Goal: Use online tool/utility: Utilize a website feature to perform a specific function

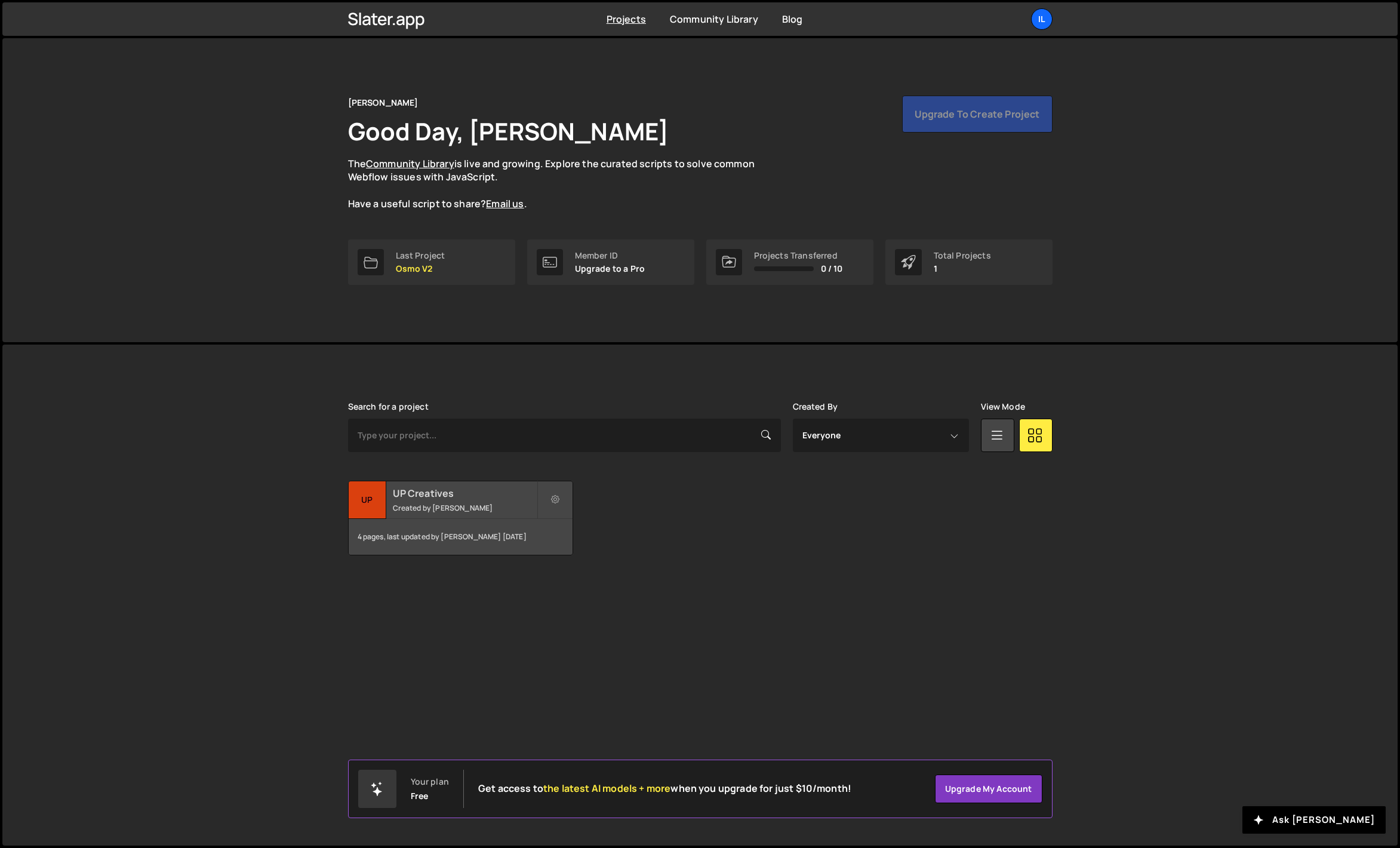
click at [430, 490] on h2 "UP Creatives" at bounding box center [465, 493] width 144 height 13
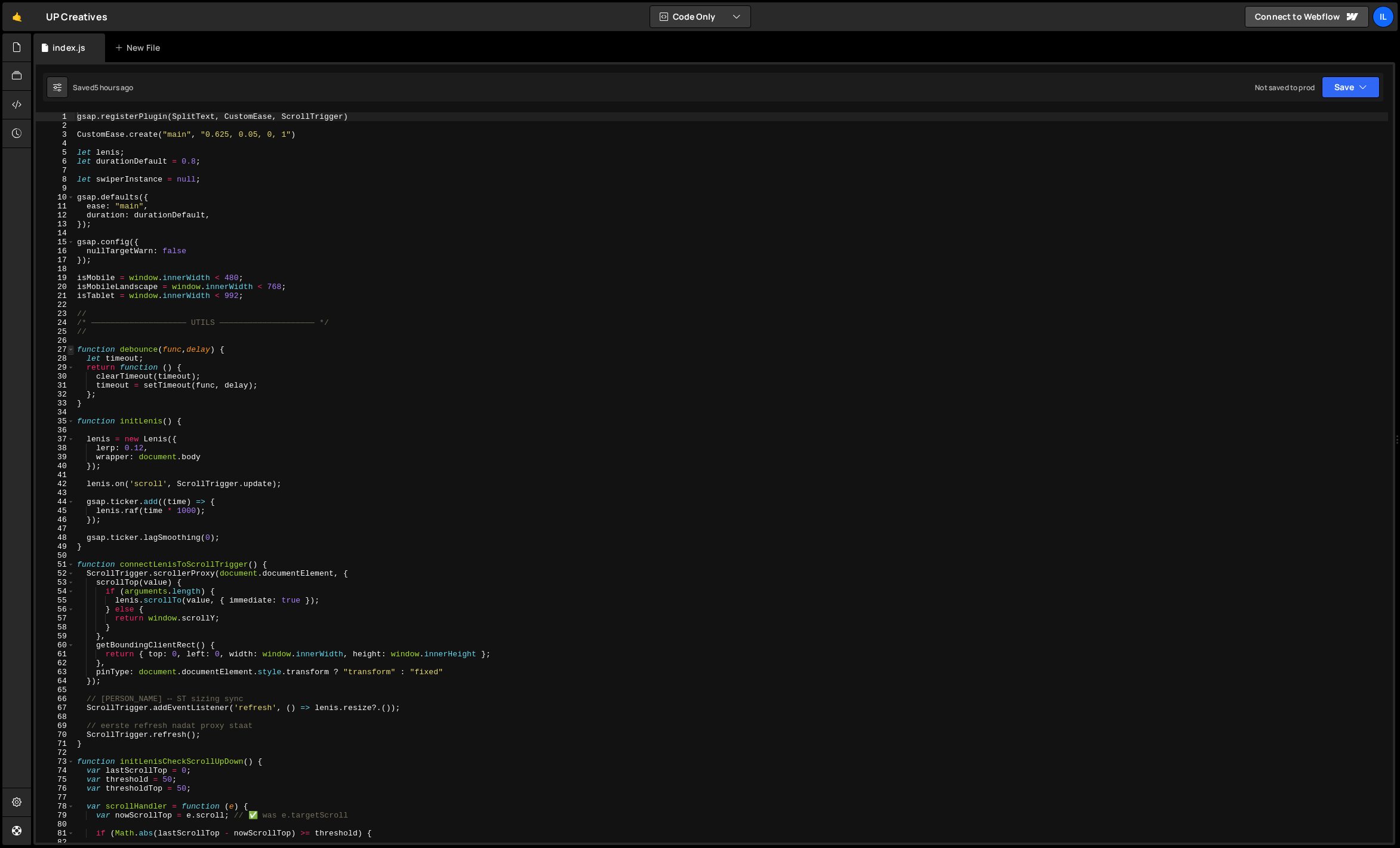
type textarea "gsap.registerPlugin(SplitText, CustomEase, ScrollTrigger)"
click at [70, 348] on span at bounding box center [71, 349] width 6 height 9
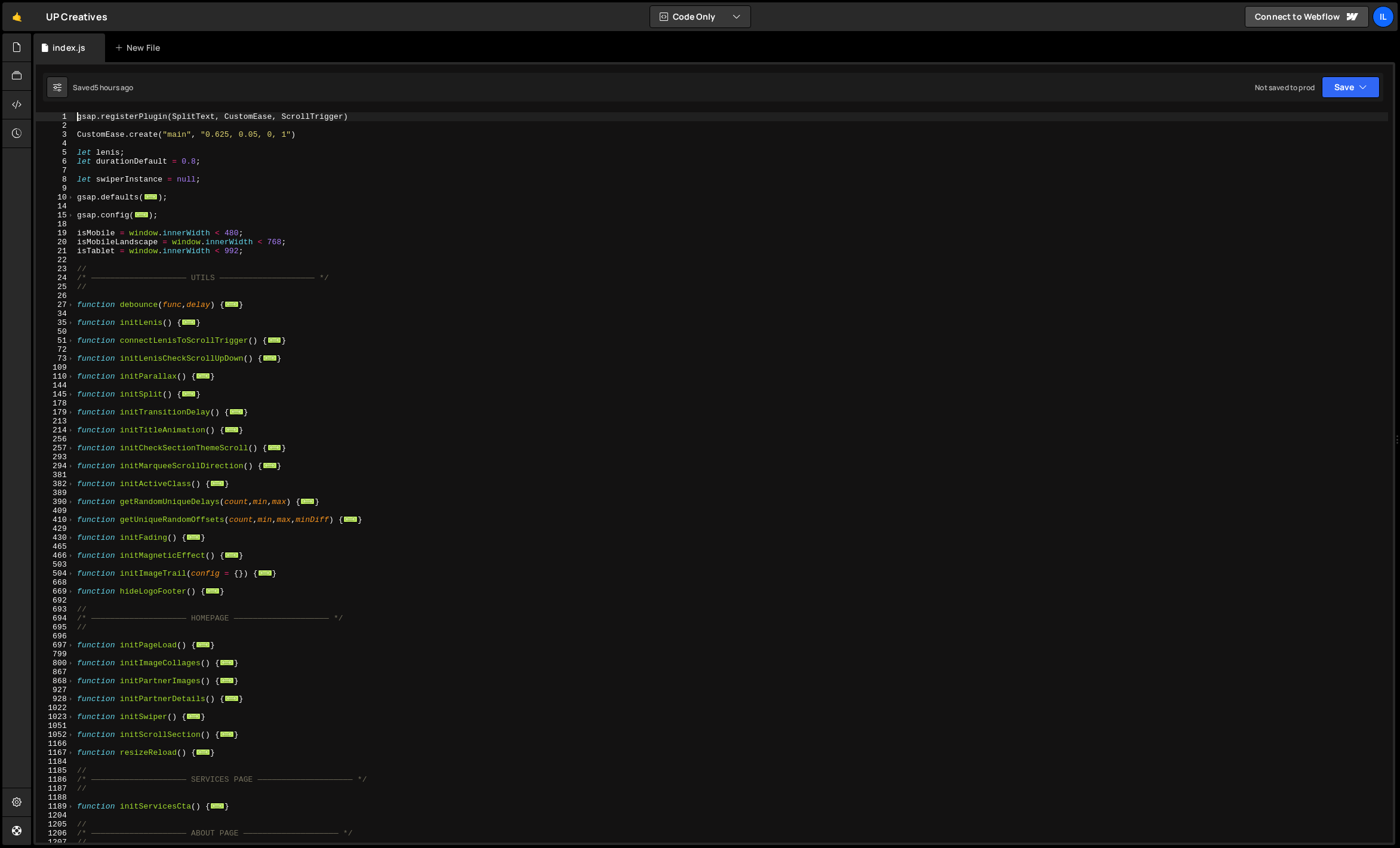
click at [262, 599] on div "gsap . registerPlugin ( SplitText , CustomEase , ScrollTrigger ) CustomEase . c…" at bounding box center [731, 486] width 1314 height 748
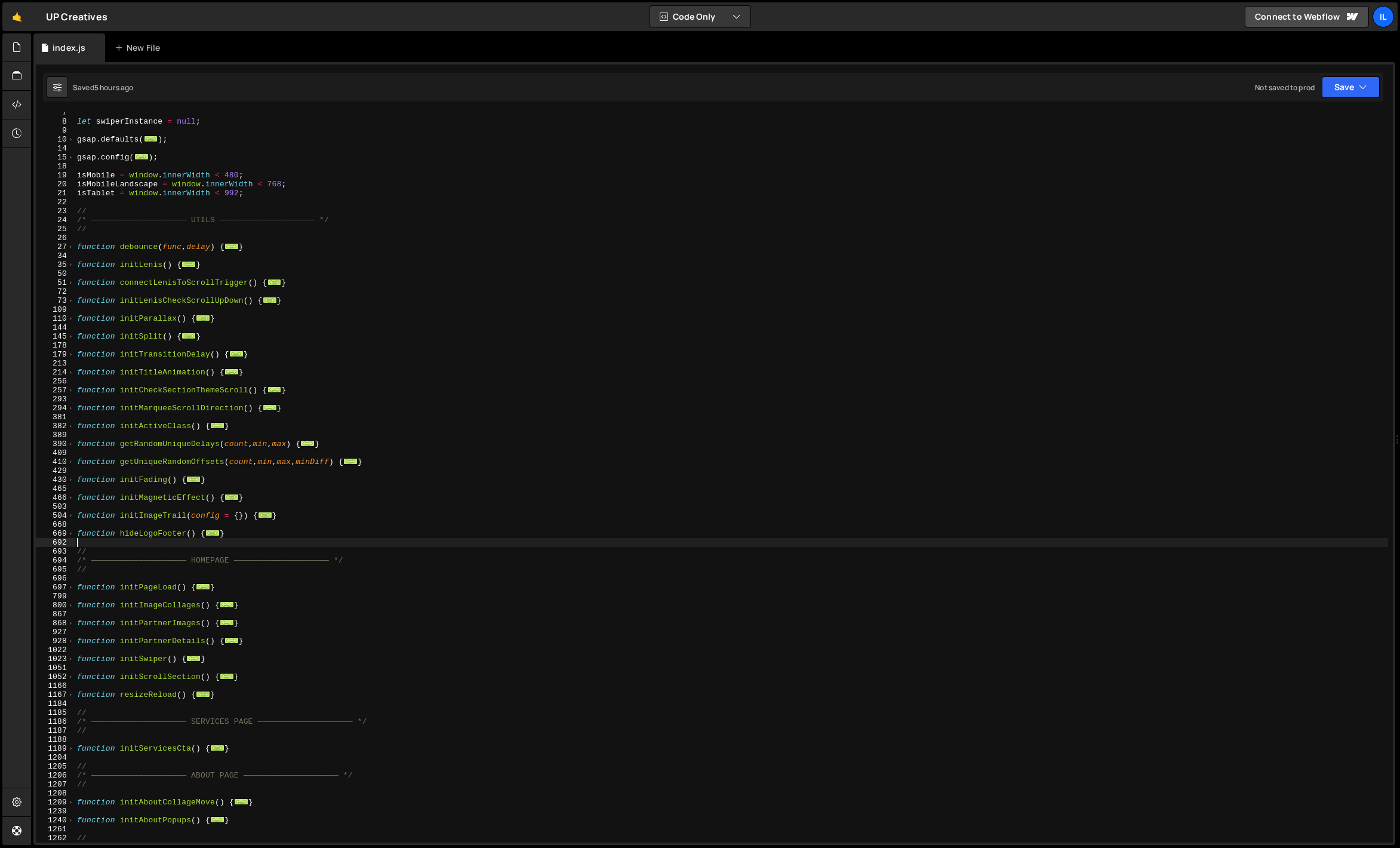
scroll to position [118, 0]
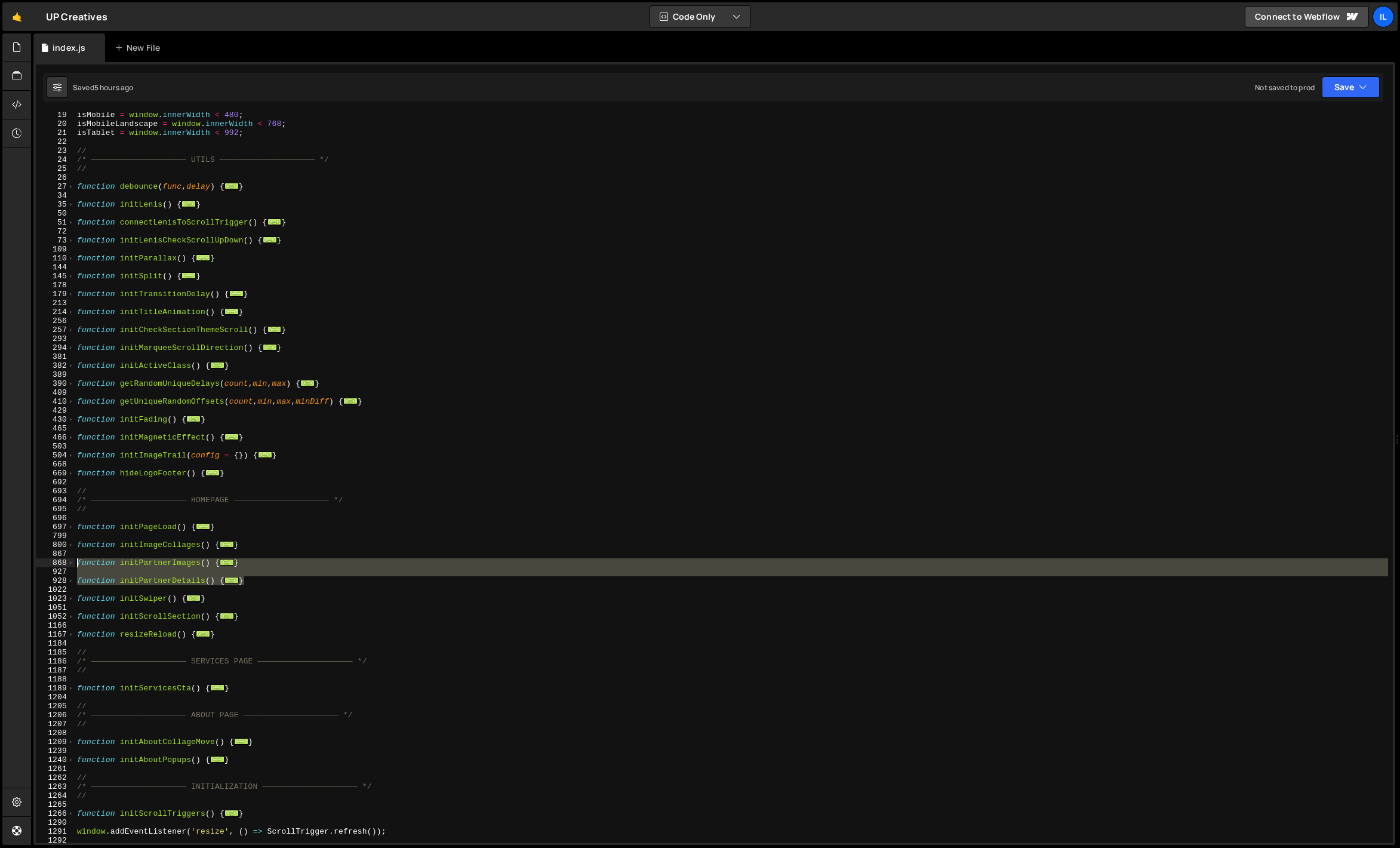
drag, startPoint x: 259, startPoint y: 582, endPoint x: 56, endPoint y: 566, distance: 203.6
click at [56, 566] on div "19 20 21 22 23 24 25 26 27 34 35 50 51 72 73 109 110 144 145 178 179 213 214 25…" at bounding box center [714, 477] width 1357 height 730
type textarea "function initPartnerImages() {"
click at [187, 570] on div "isMobile = window . innerWidth < 480 ; isMobileLandscape = window . innerWidth …" at bounding box center [731, 477] width 1314 height 730
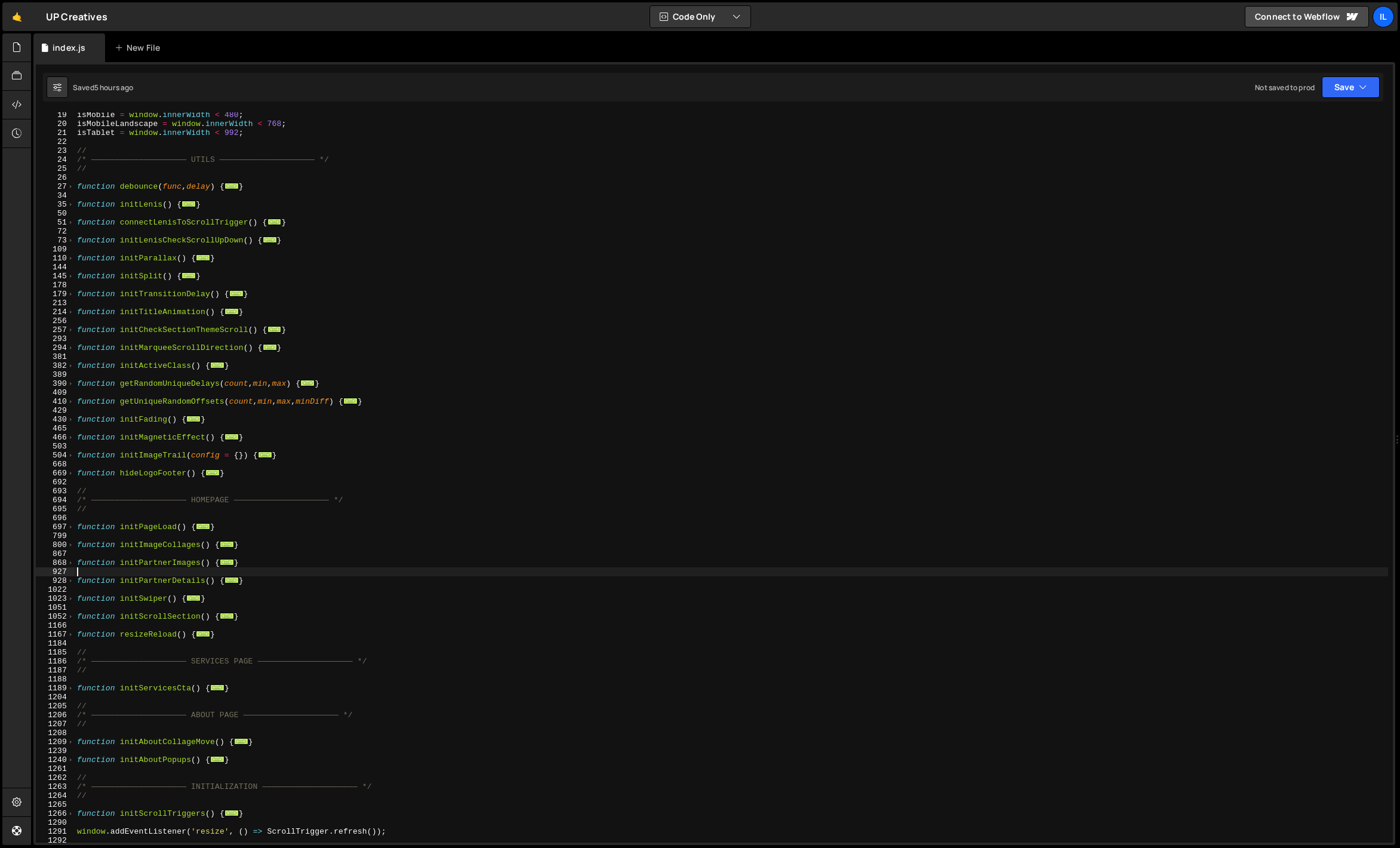
click at [201, 572] on div "isMobile = window . innerWidth < 480 ; isMobileLandscape = window . innerWidth …" at bounding box center [731, 484] width 1314 height 748
drag, startPoint x: 249, startPoint y: 564, endPoint x: 27, endPoint y: 563, distance: 222.0
click at [27, 563] on div "Hold on a sec... Are you certain you wish to leave this page? Any changes you'v…" at bounding box center [700, 424] width 1400 height 848
type textarea "function initPartnerImages() {"
click at [151, 568] on div "isMobile = window . innerWidth < 480 ; isMobileLandscape = window . innerWidth …" at bounding box center [731, 484] width 1314 height 748
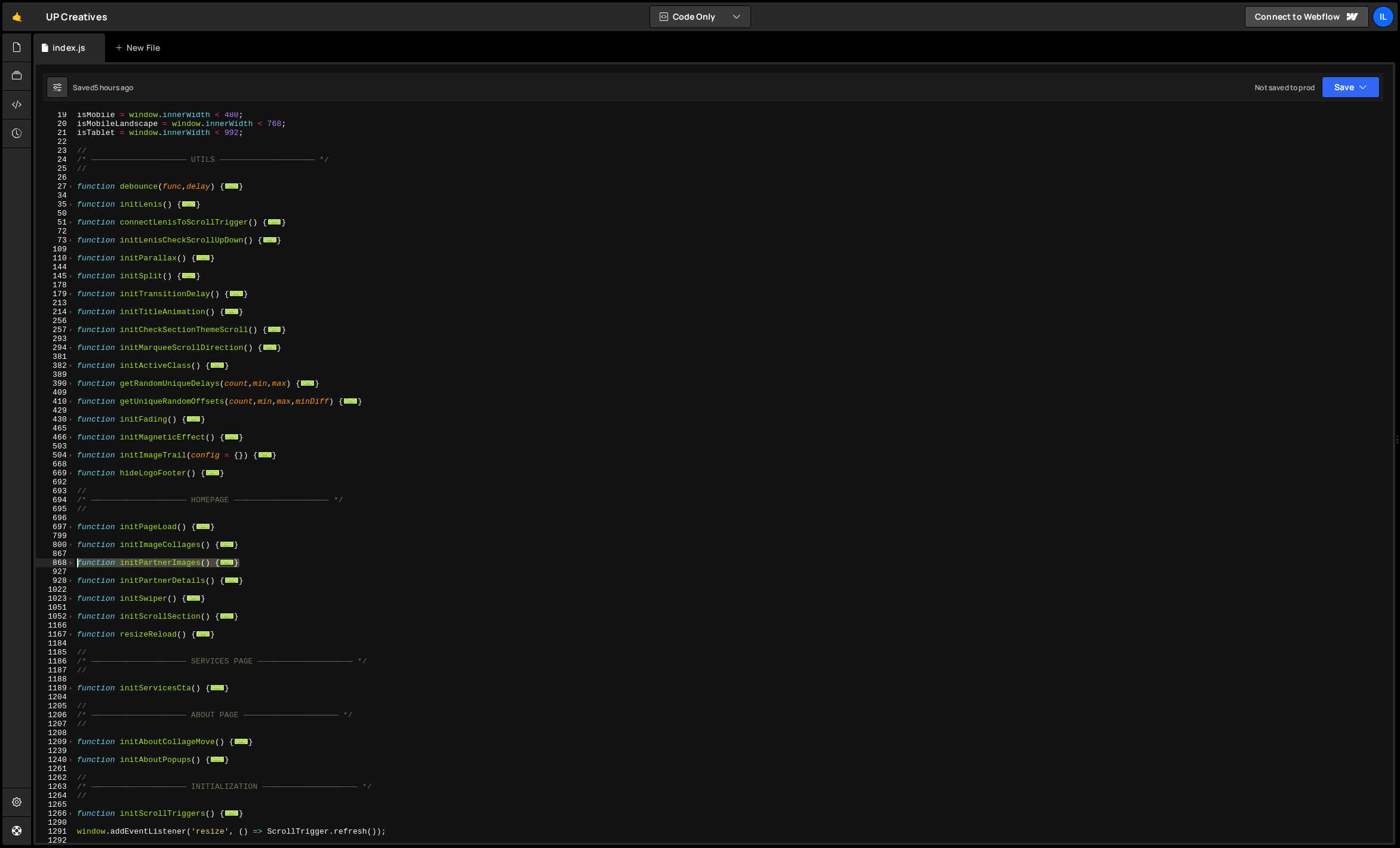
drag, startPoint x: 253, startPoint y: 565, endPoint x: 64, endPoint y: 558, distance: 189.1
click at [64, 558] on div "19 20 21 22 23 24 25 26 27 34 35 50 51 72 73 109 110 144 145 178 179 213 214 25…" at bounding box center [714, 477] width 1357 height 730
paste textarea "}"
type textarea "}"
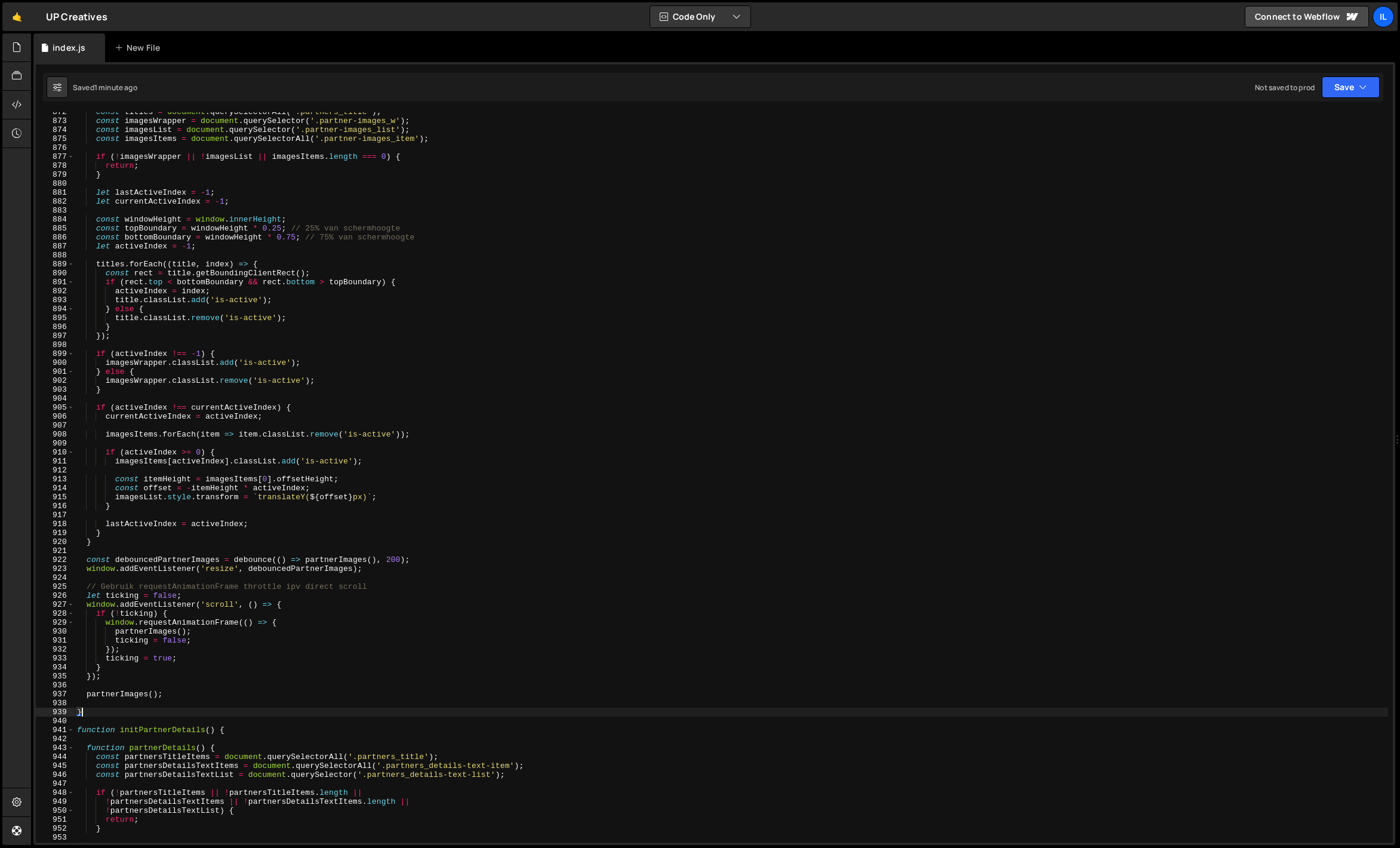
scroll to position [7660, 0]
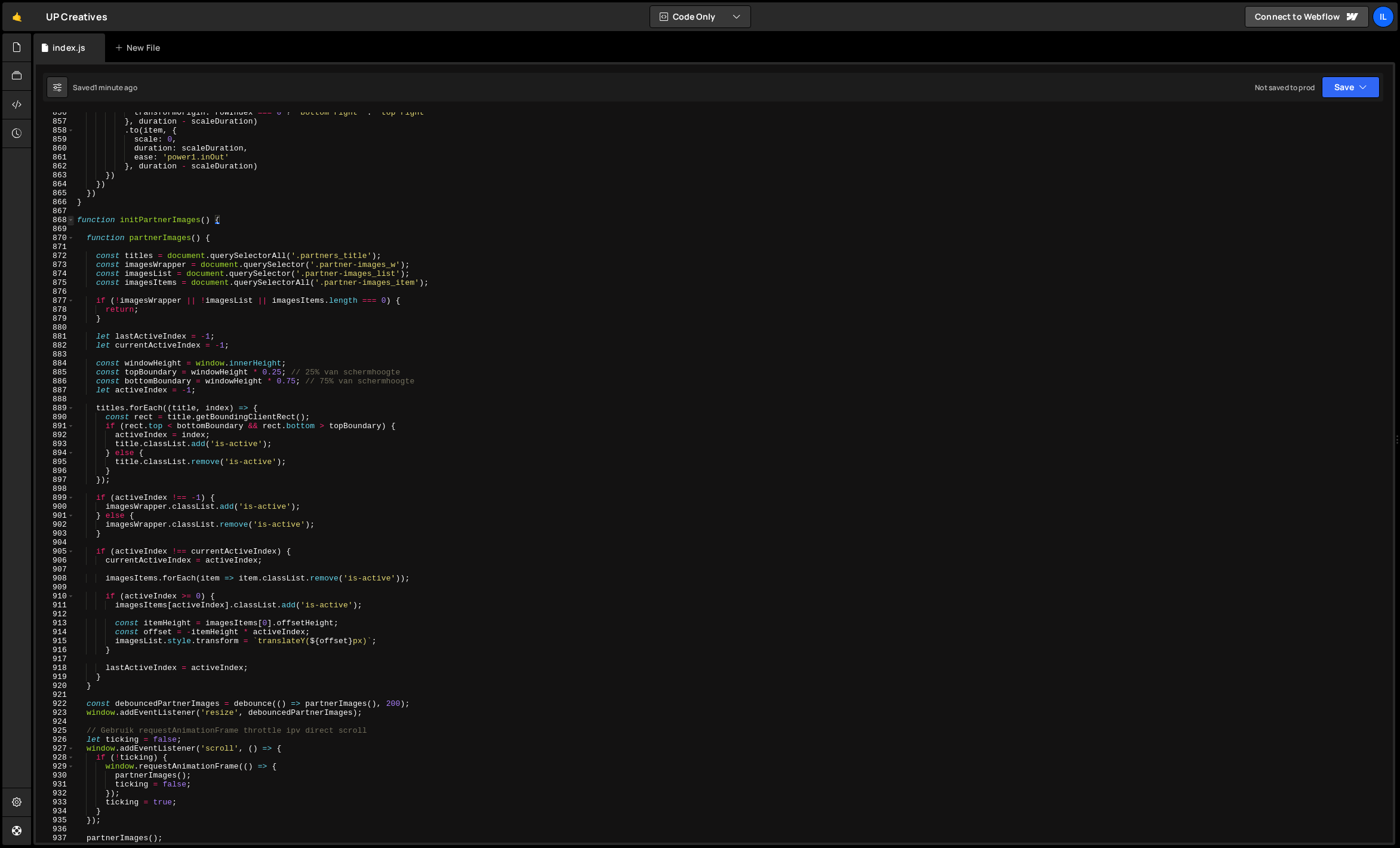
click at [73, 222] on span at bounding box center [71, 219] width 6 height 9
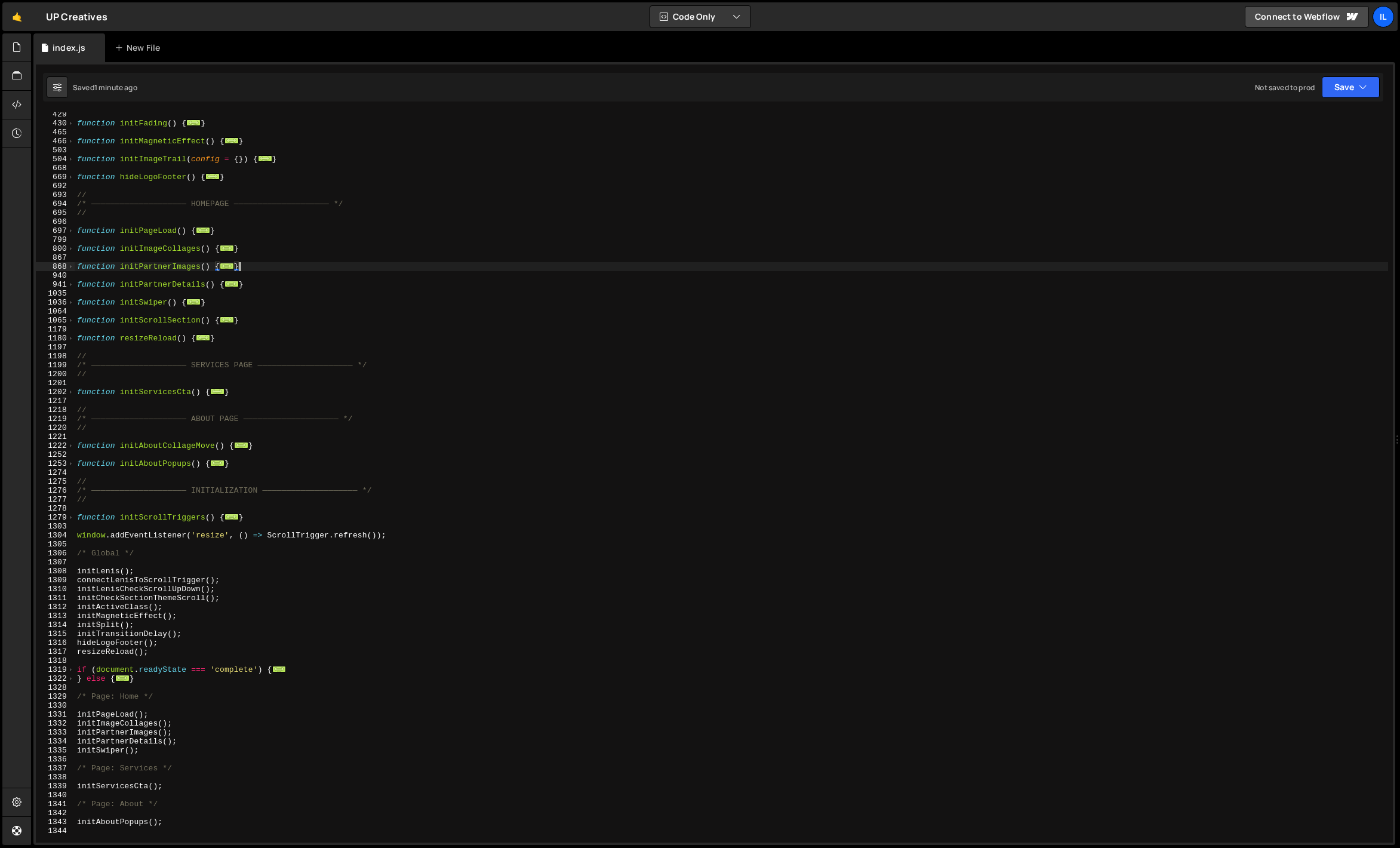
scroll to position [340, 0]
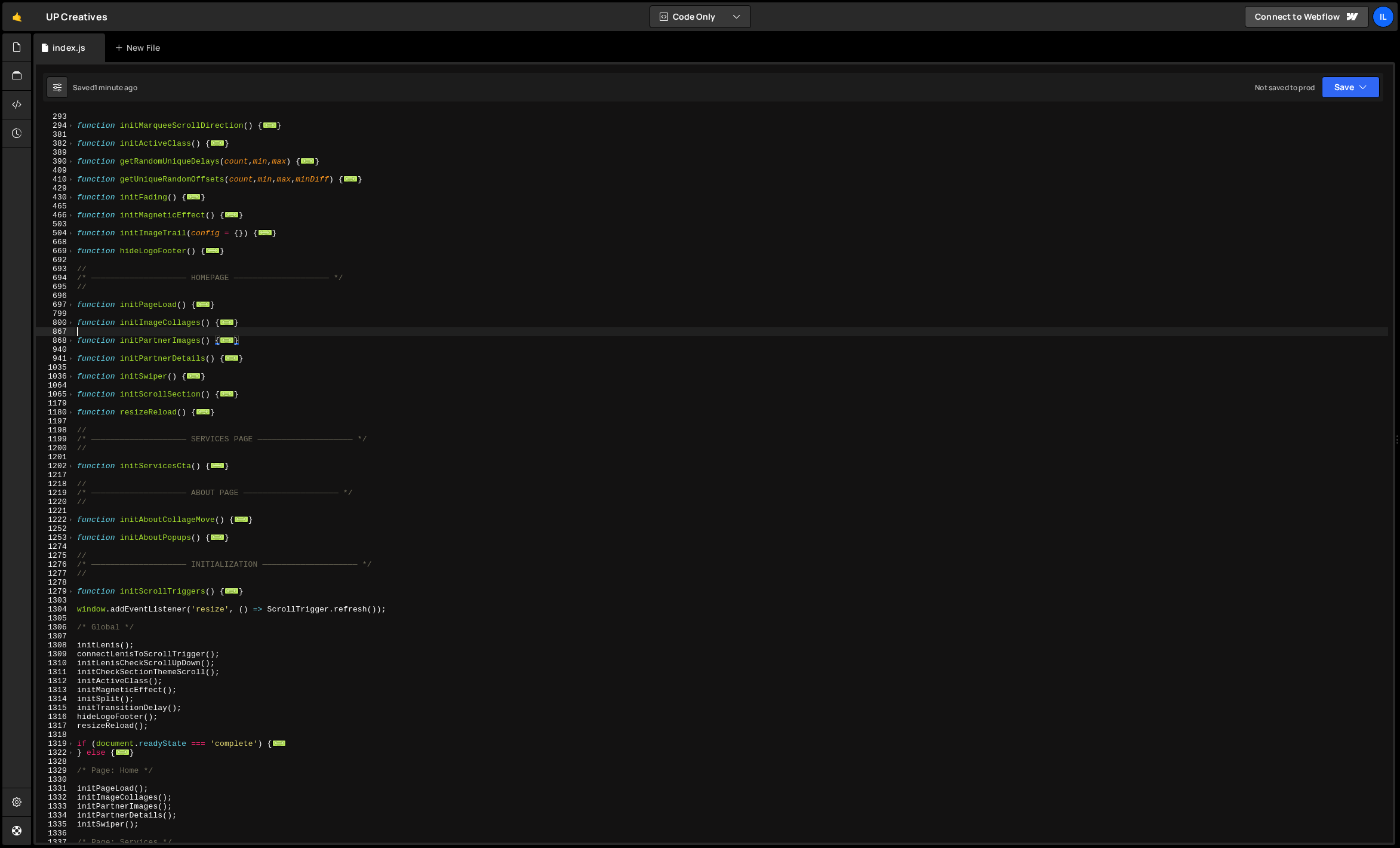
click at [232, 335] on div "function initMarqueeScrollDirection ( ) { ... } function initActiveClass ( ) { …" at bounding box center [731, 486] width 1314 height 748
click at [225, 341] on span "..." at bounding box center [227, 340] width 14 height 6
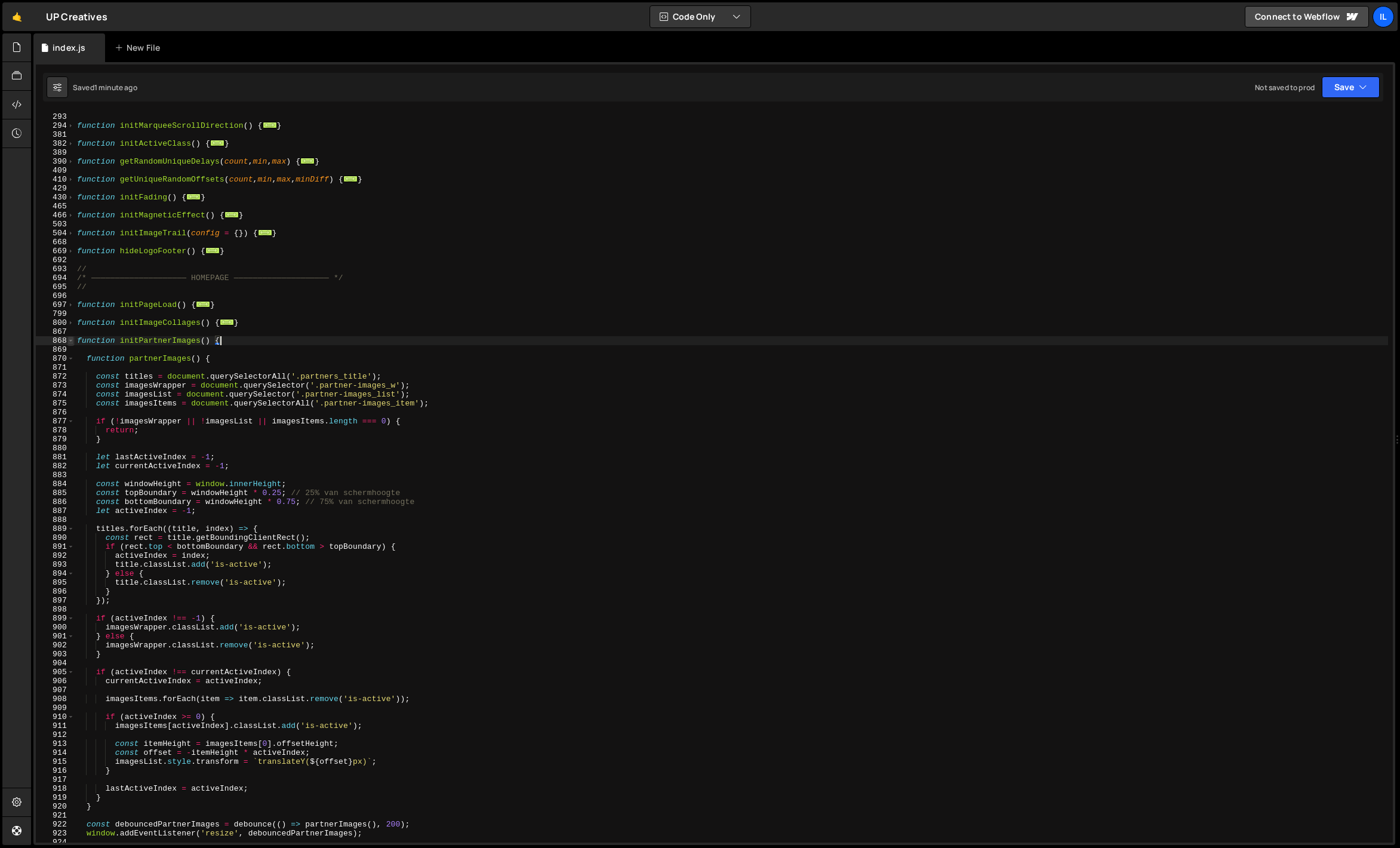
click at [71, 339] on span at bounding box center [71, 340] width 6 height 9
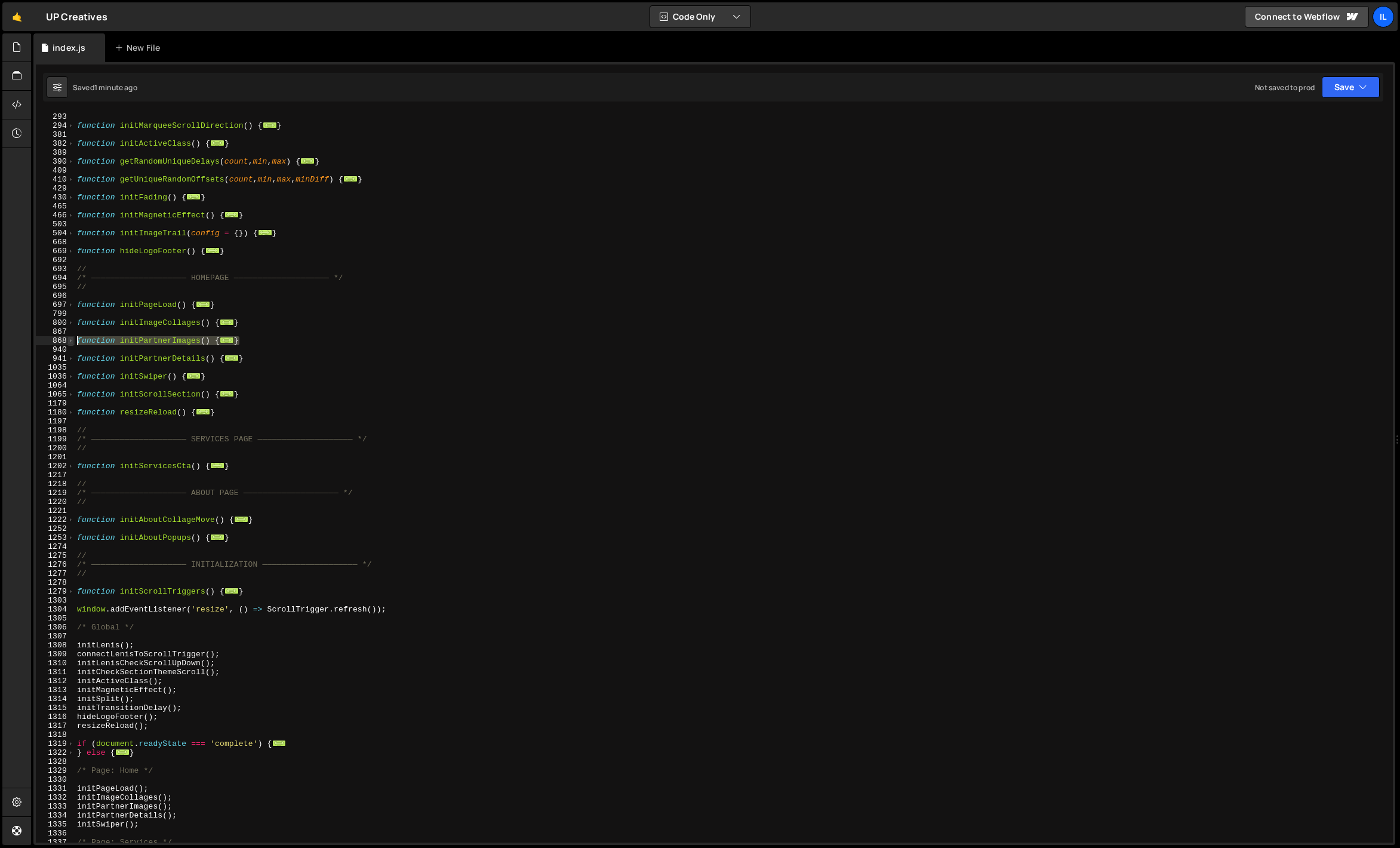
drag, startPoint x: 258, startPoint y: 340, endPoint x: 74, endPoint y: 341, distance: 184.0
click at [74, 341] on div "function initPartnerImages() { 293 294 381 382 389 390 409 410 429 430 465 466 …" at bounding box center [714, 477] width 1357 height 730
paste textarea "}"
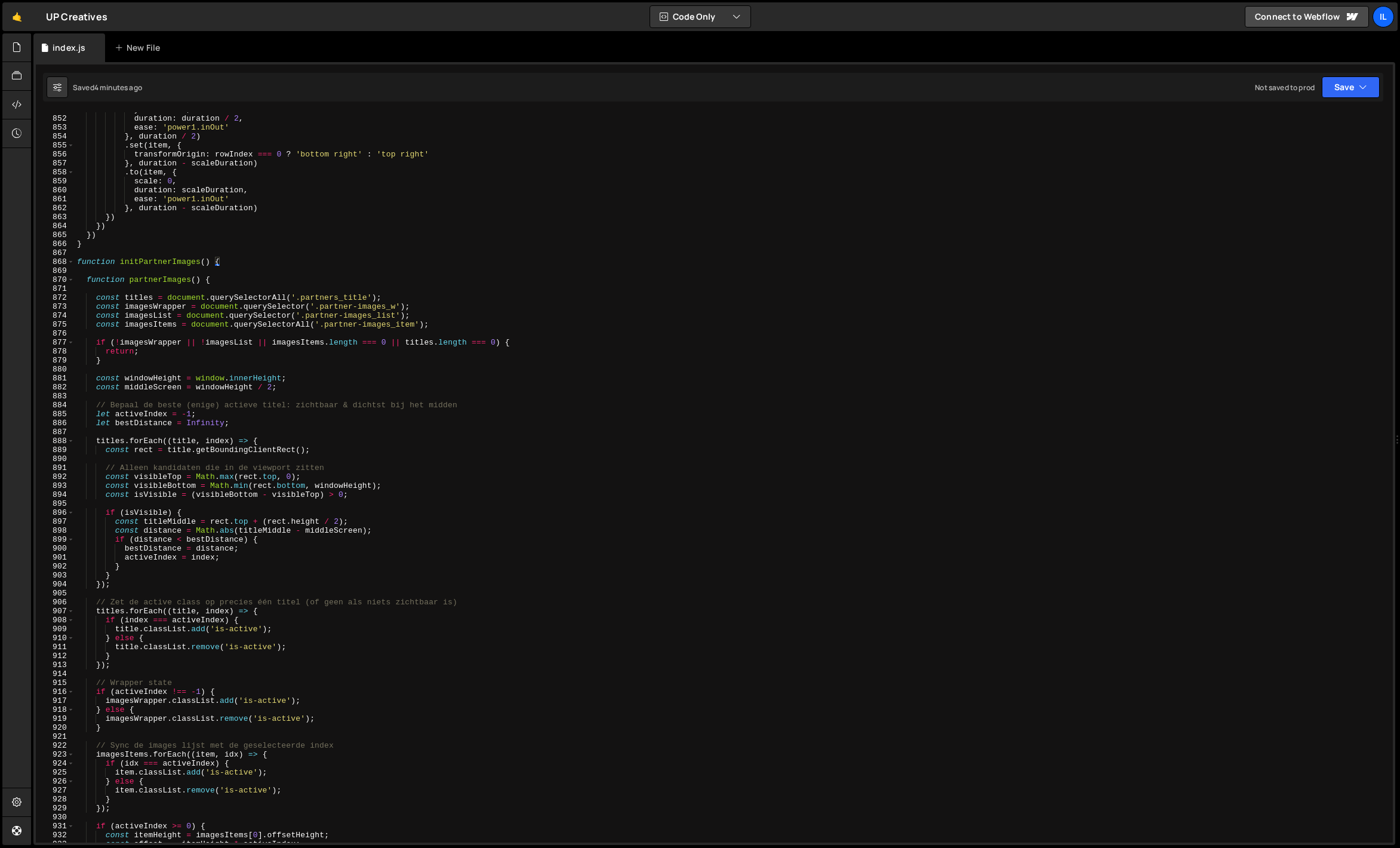
scroll to position [7605, 0]
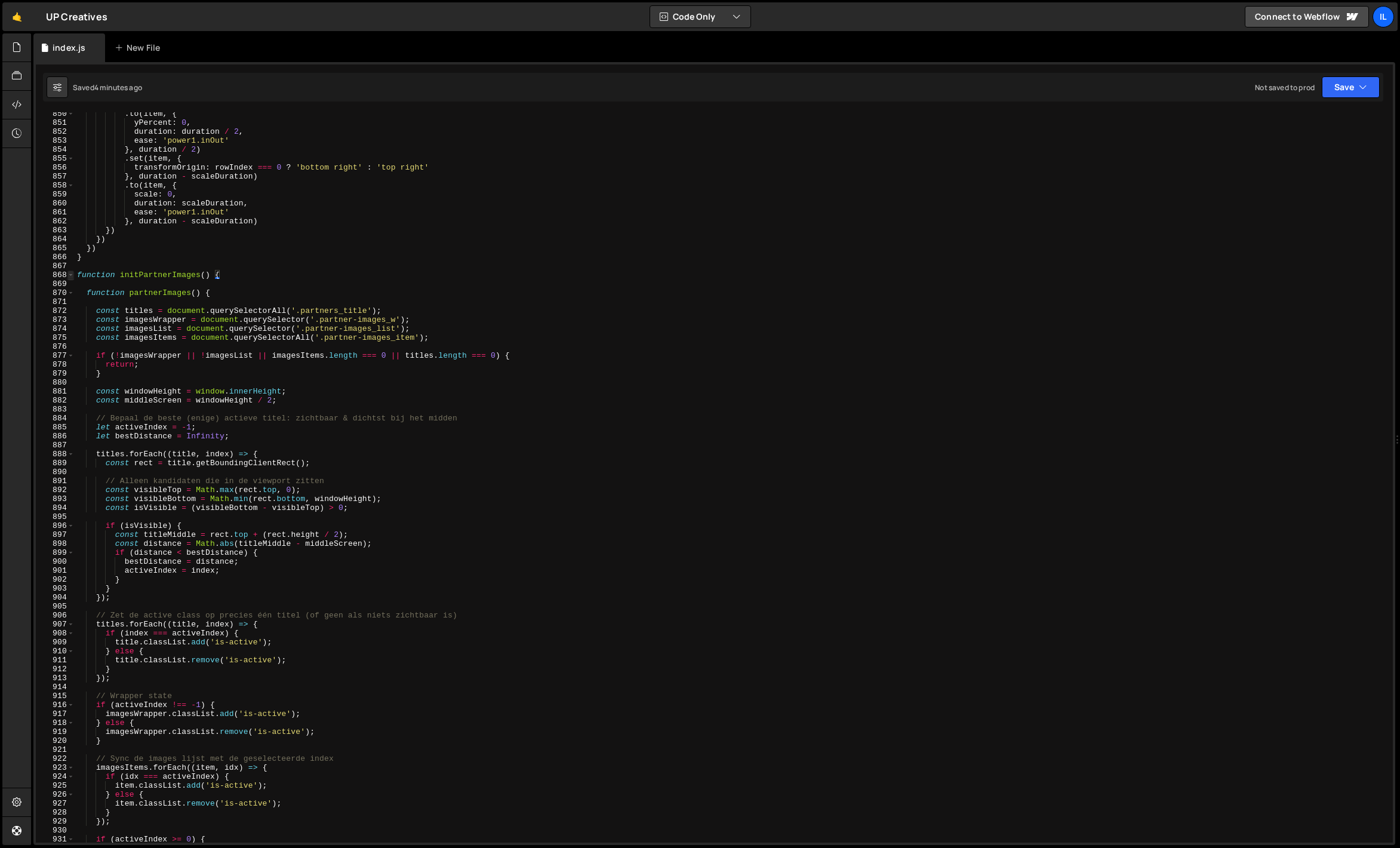
click at [71, 274] on span at bounding box center [71, 274] width 6 height 9
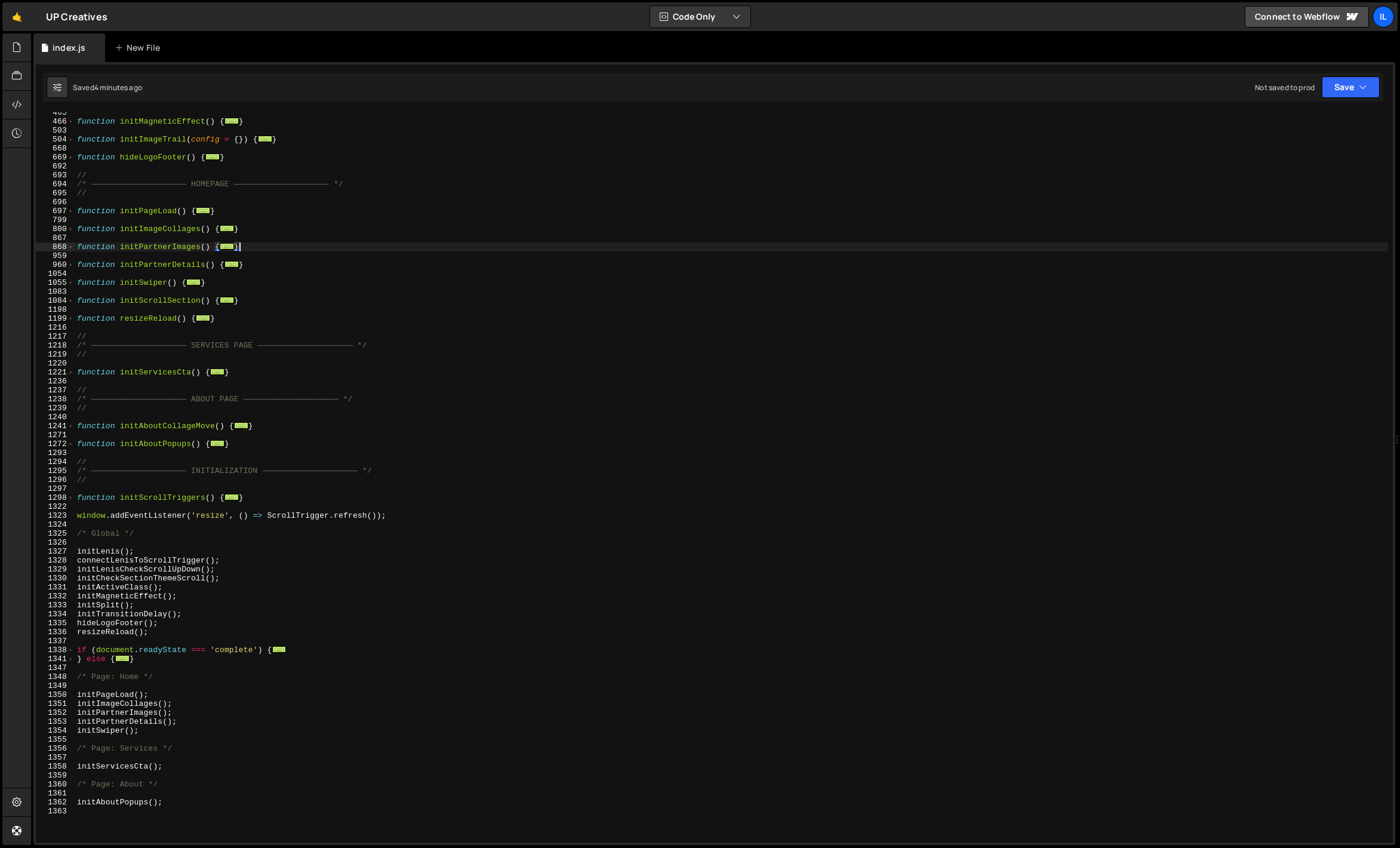
scroll to position [307, 0]
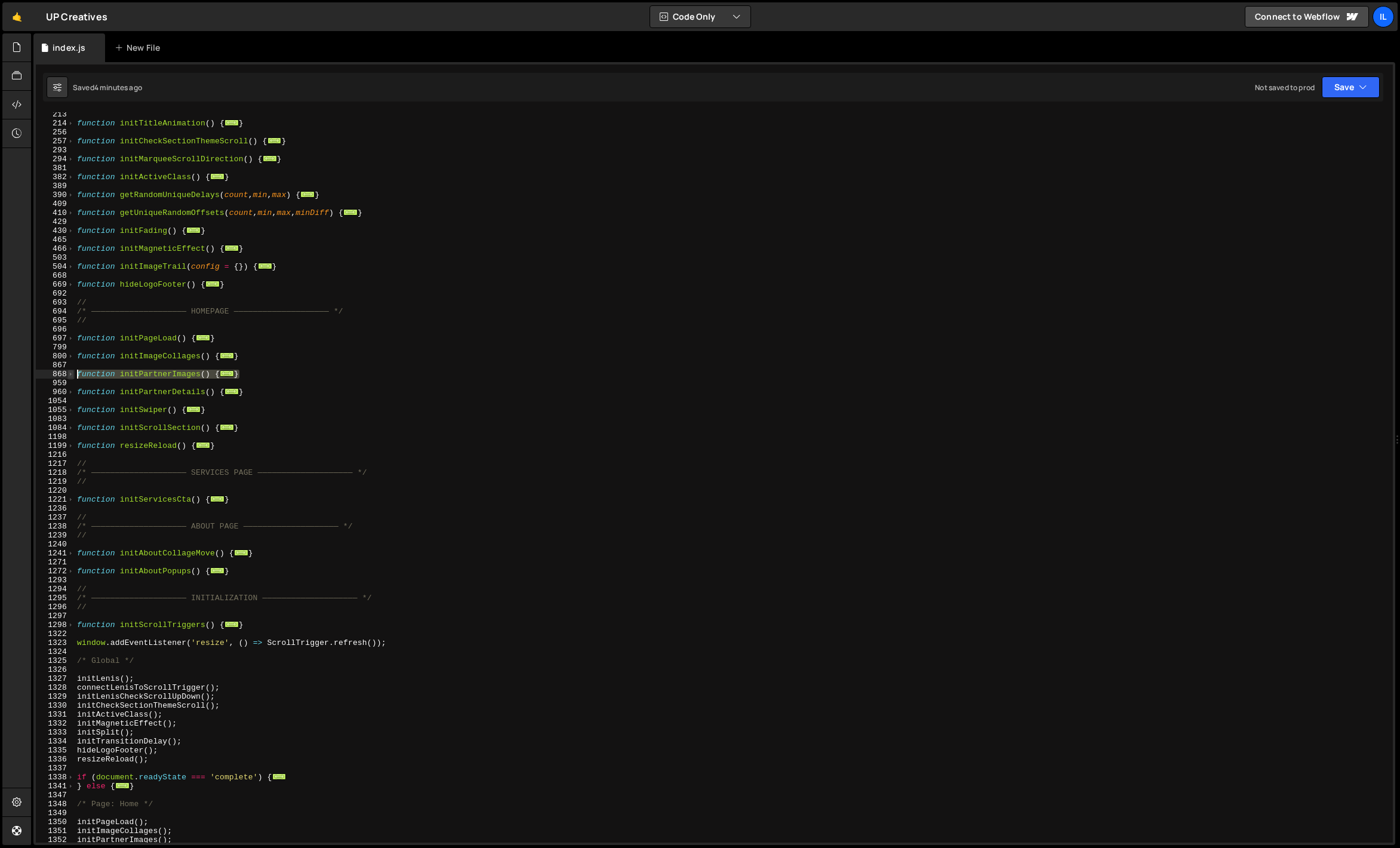
drag, startPoint x: 265, startPoint y: 375, endPoint x: 71, endPoint y: 371, distance: 194.0
click at [71, 371] on div "} 213 214 256 257 293 294 381 382 389 390 409 410 429 430 465 466 503 504 668 6…" at bounding box center [714, 477] width 1357 height 730
paste textarea "}"
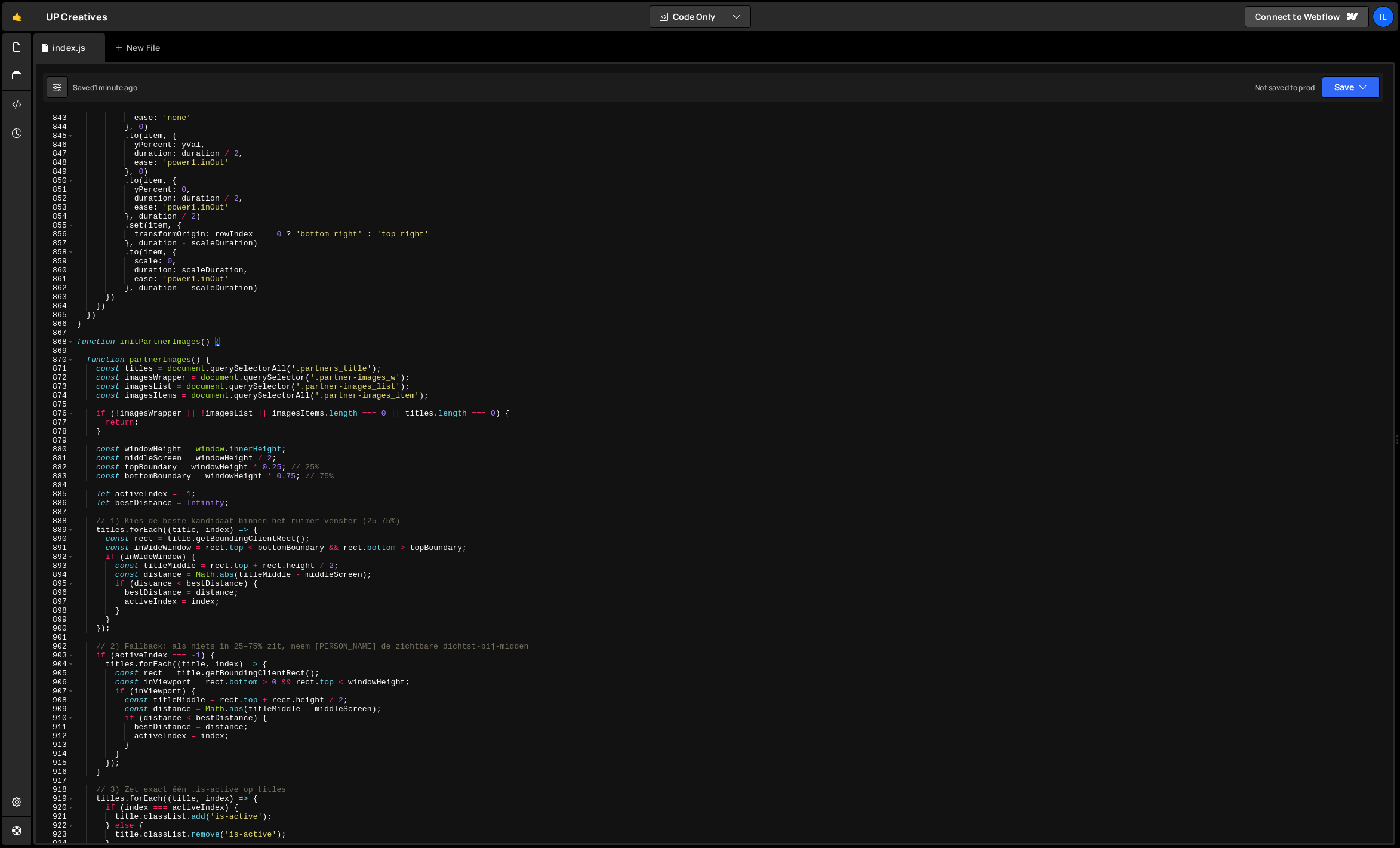
scroll to position [7538, 0]
click at [71, 343] on span at bounding box center [71, 342] width 6 height 9
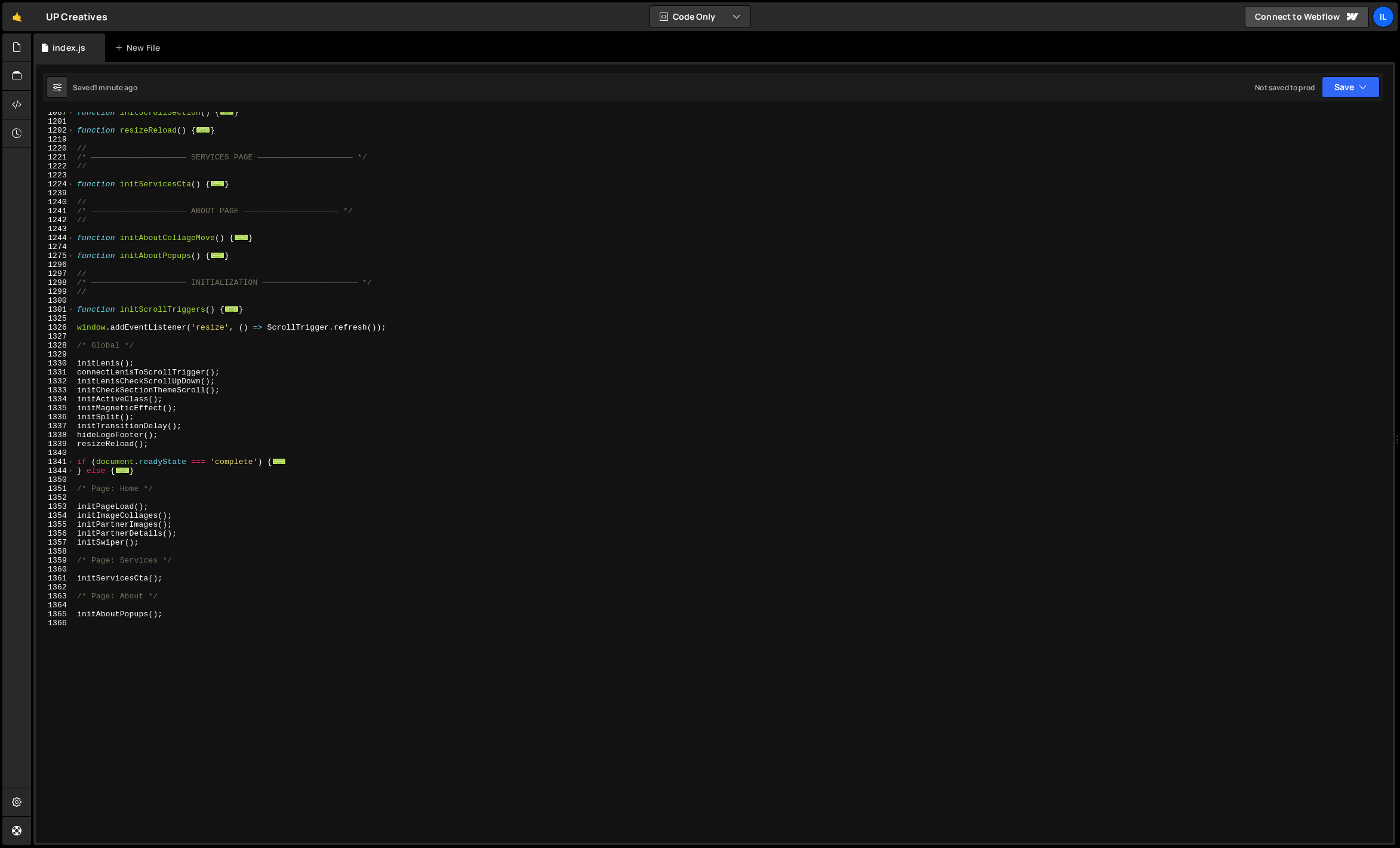
scroll to position [332, 0]
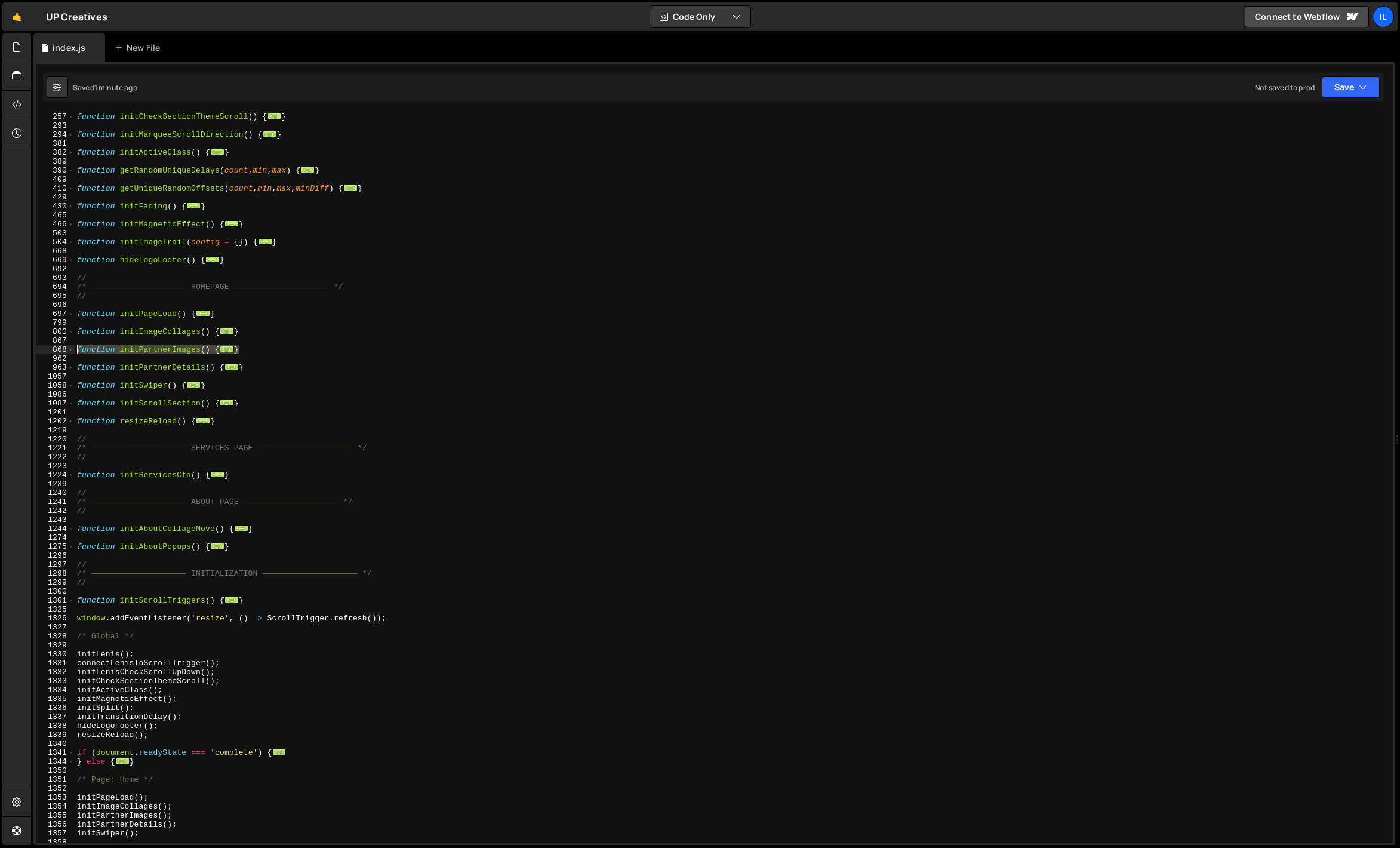
drag, startPoint x: 261, startPoint y: 347, endPoint x: 62, endPoint y: 350, distance: 199.0
click at [62, 350] on div "} 256 257 293 294 381 382 389 390 409 410 429 430 465 466 503 504 668 669 692 6…" at bounding box center [714, 477] width 1357 height 730
paste textarea "}"
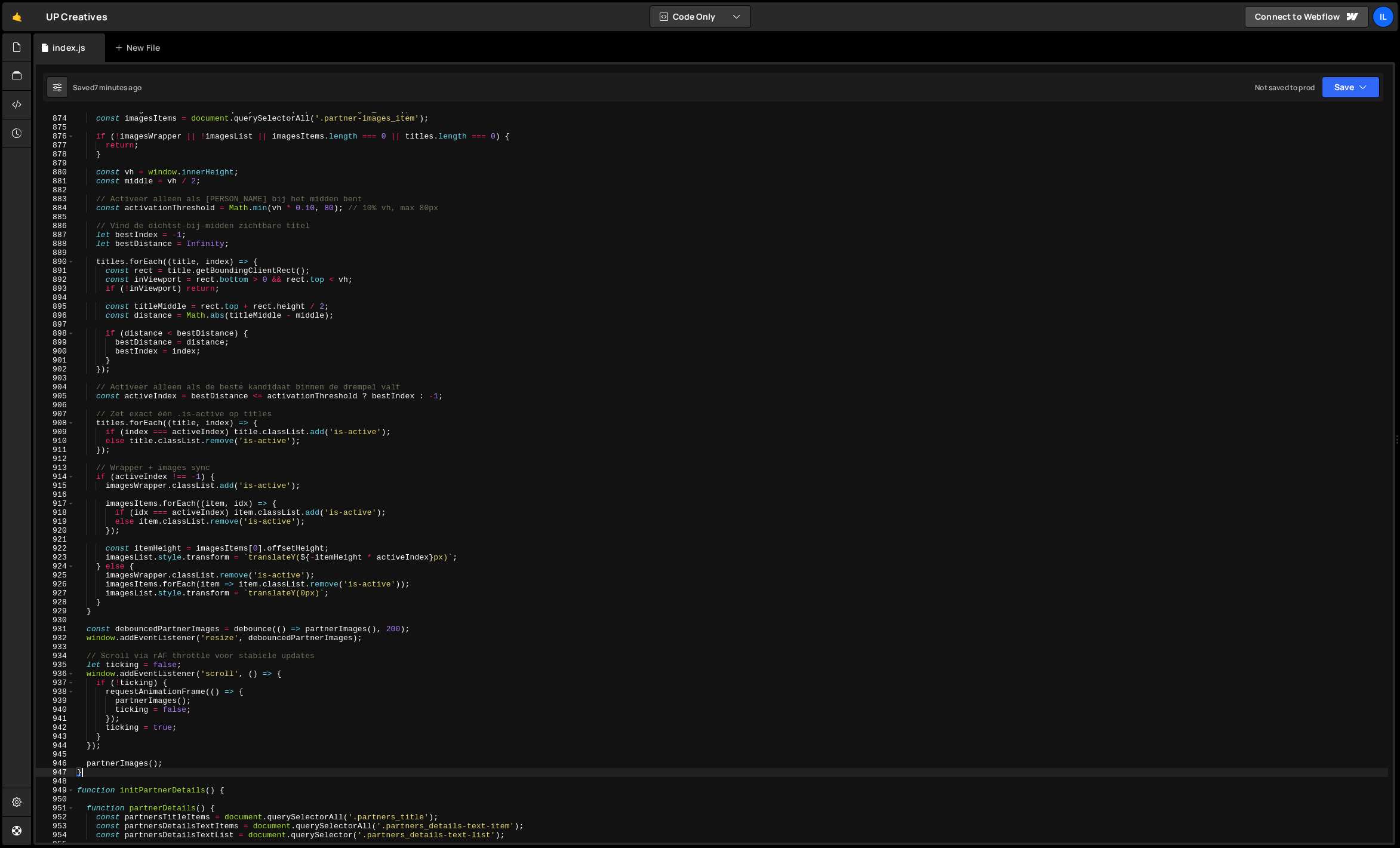
scroll to position [7578, 0]
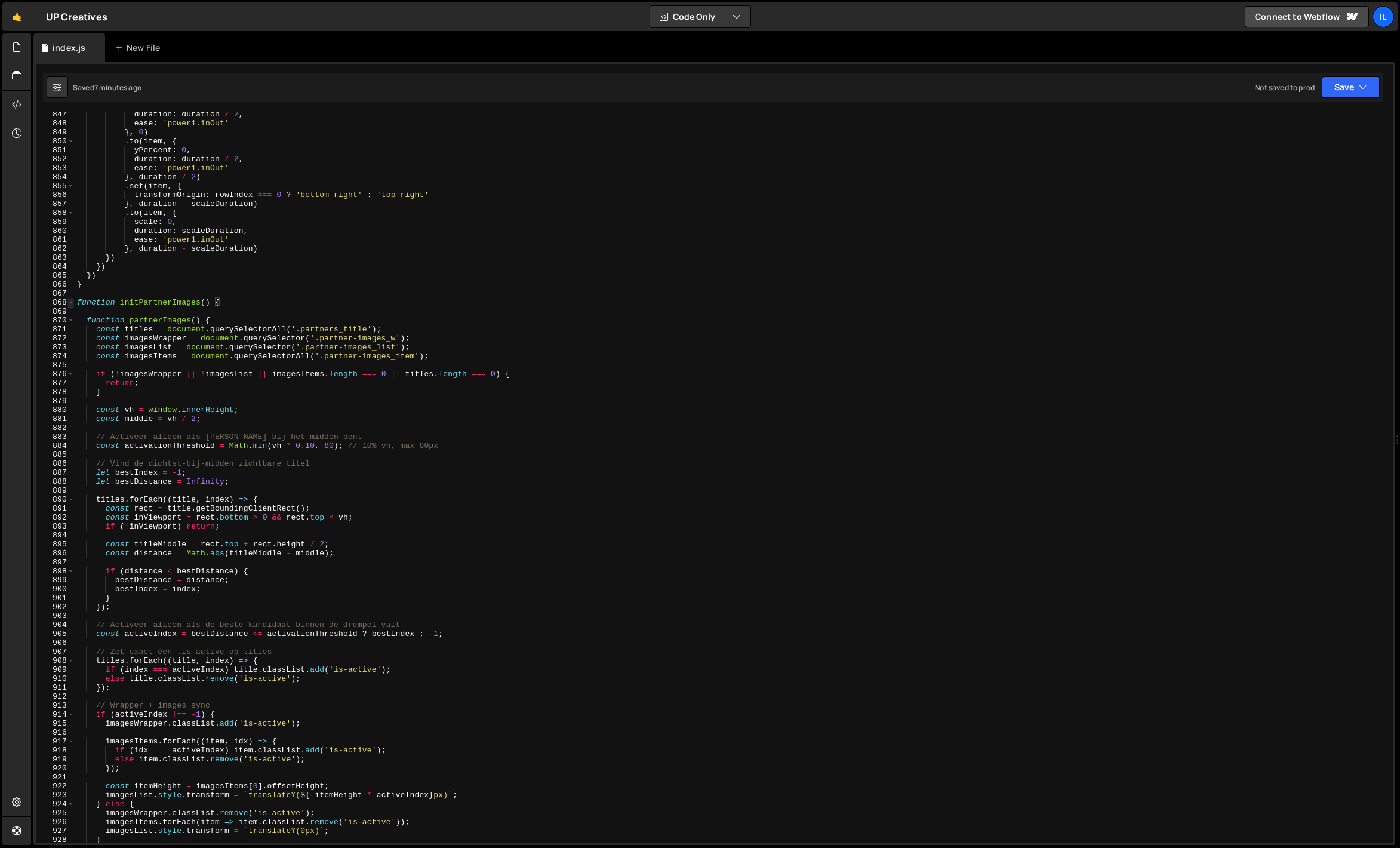
click at [71, 303] on span at bounding box center [71, 302] width 6 height 9
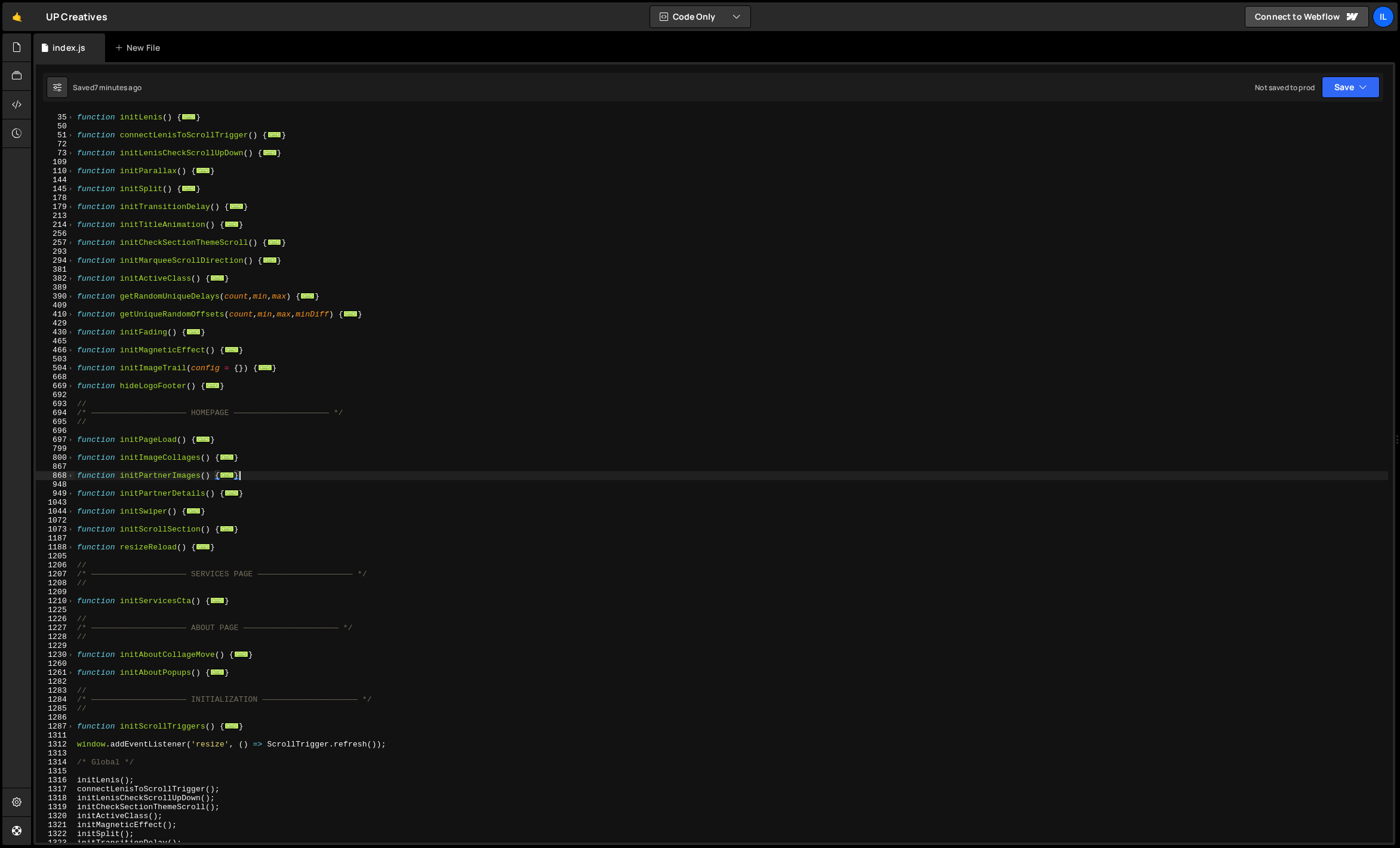
scroll to position [205, 0]
drag, startPoint x: 261, startPoint y: 477, endPoint x: 54, endPoint y: 480, distance: 207.0
click at [54, 480] on div "} 34 35 50 51 72 73 109 110 144 145 178 179 213 214 256 257 293 294 381 382 389…" at bounding box center [714, 477] width 1357 height 730
paste textarea "}"
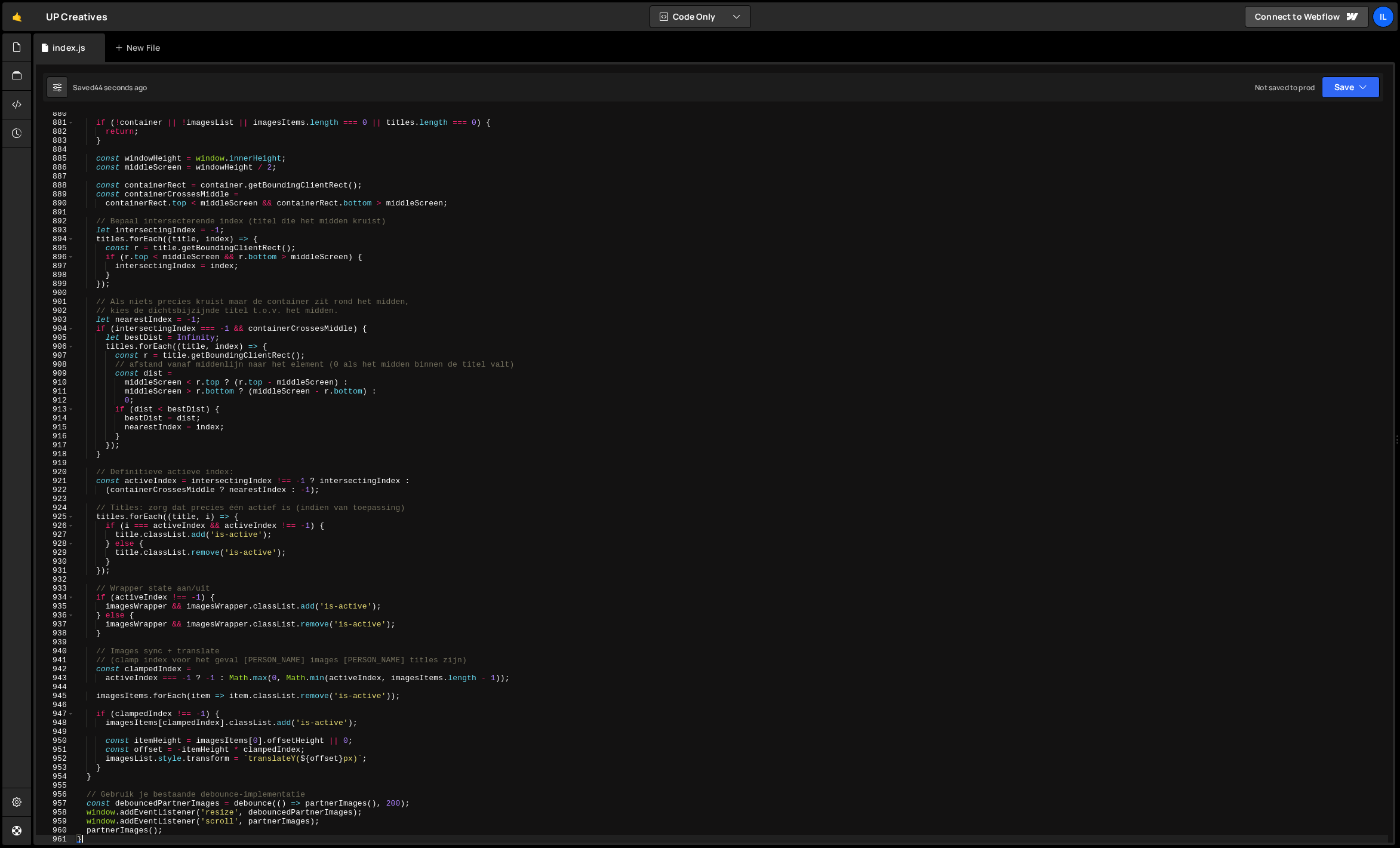
scroll to position [7535, 0]
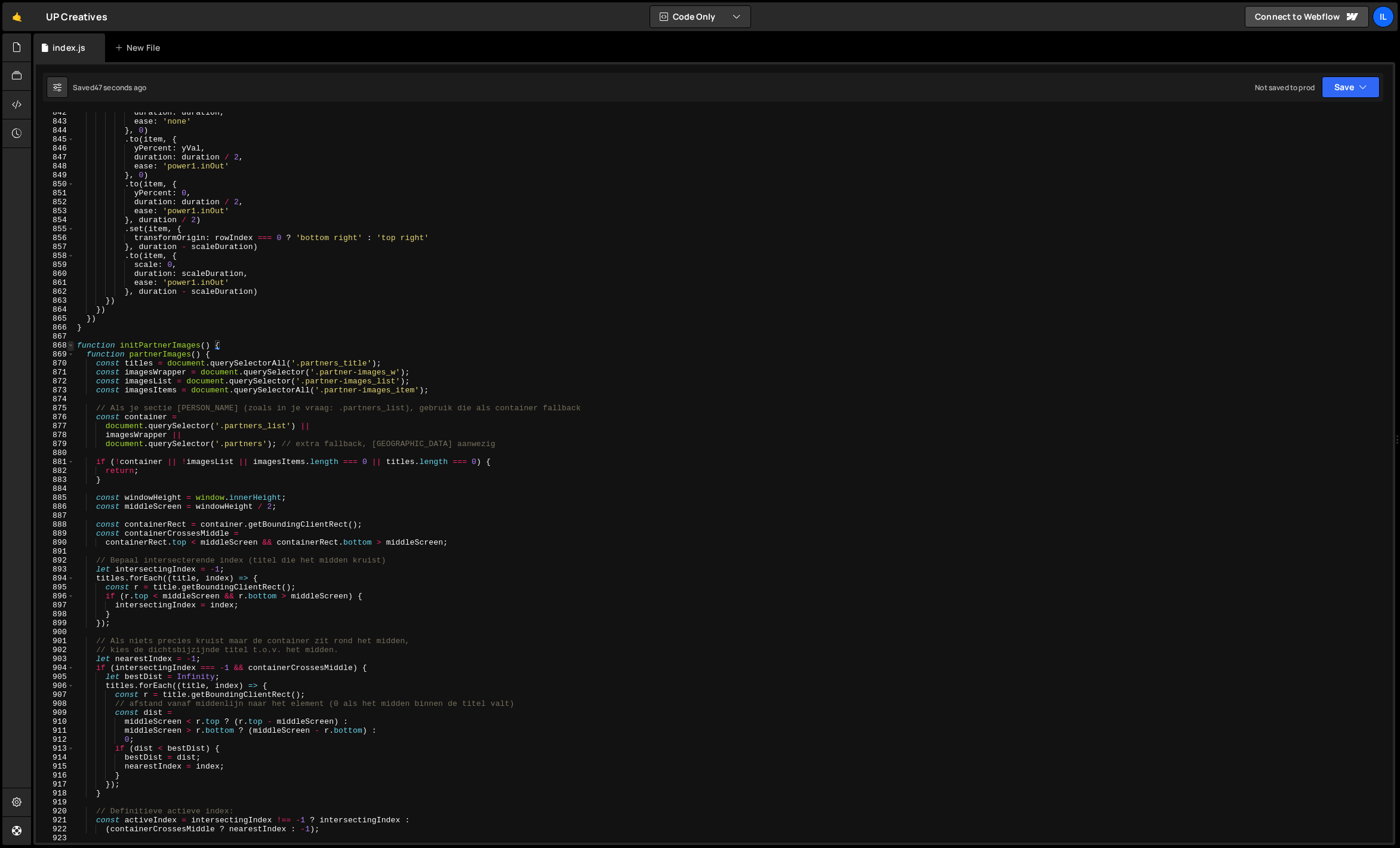
click at [70, 346] on span at bounding box center [71, 345] width 6 height 9
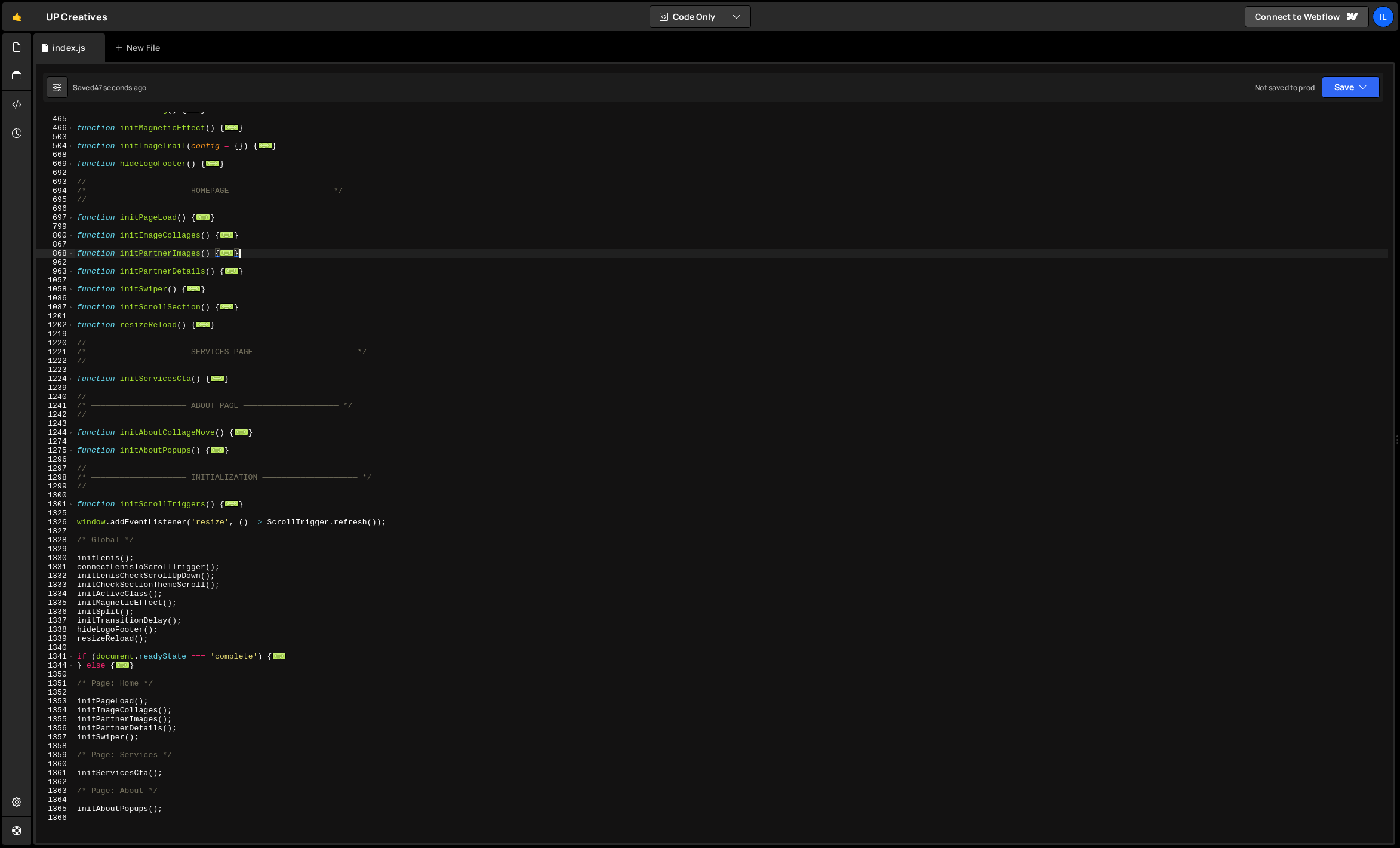
scroll to position [414, 0]
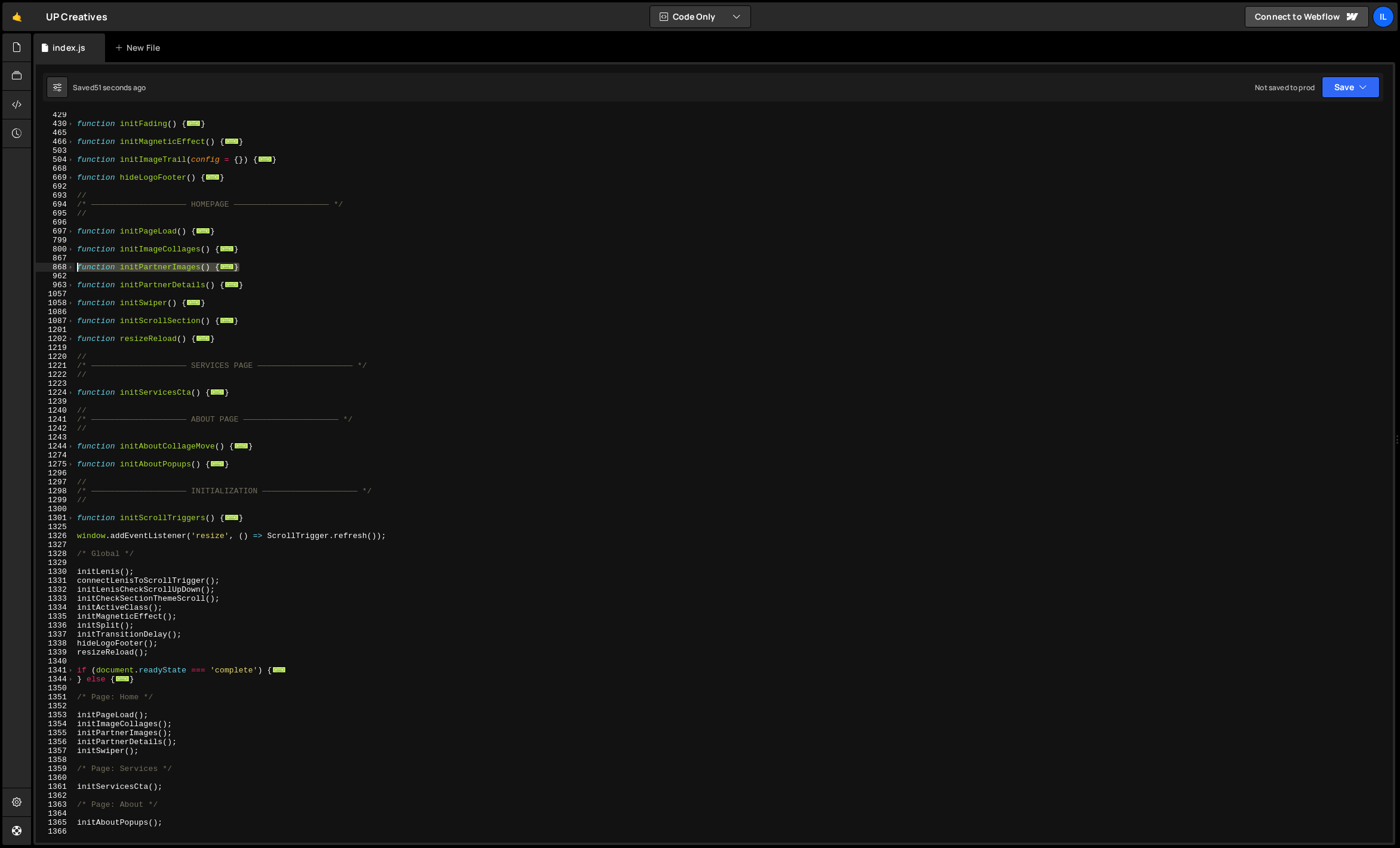
drag, startPoint x: 259, startPoint y: 270, endPoint x: 44, endPoint y: 270, distance: 215.0
click at [44, 270] on div "} 429 430 465 466 503 504 668 669 692 693 694 695 696 697 799 800 867 868 962 9…" at bounding box center [714, 477] width 1357 height 730
paste textarea "}"
type textarea "}"
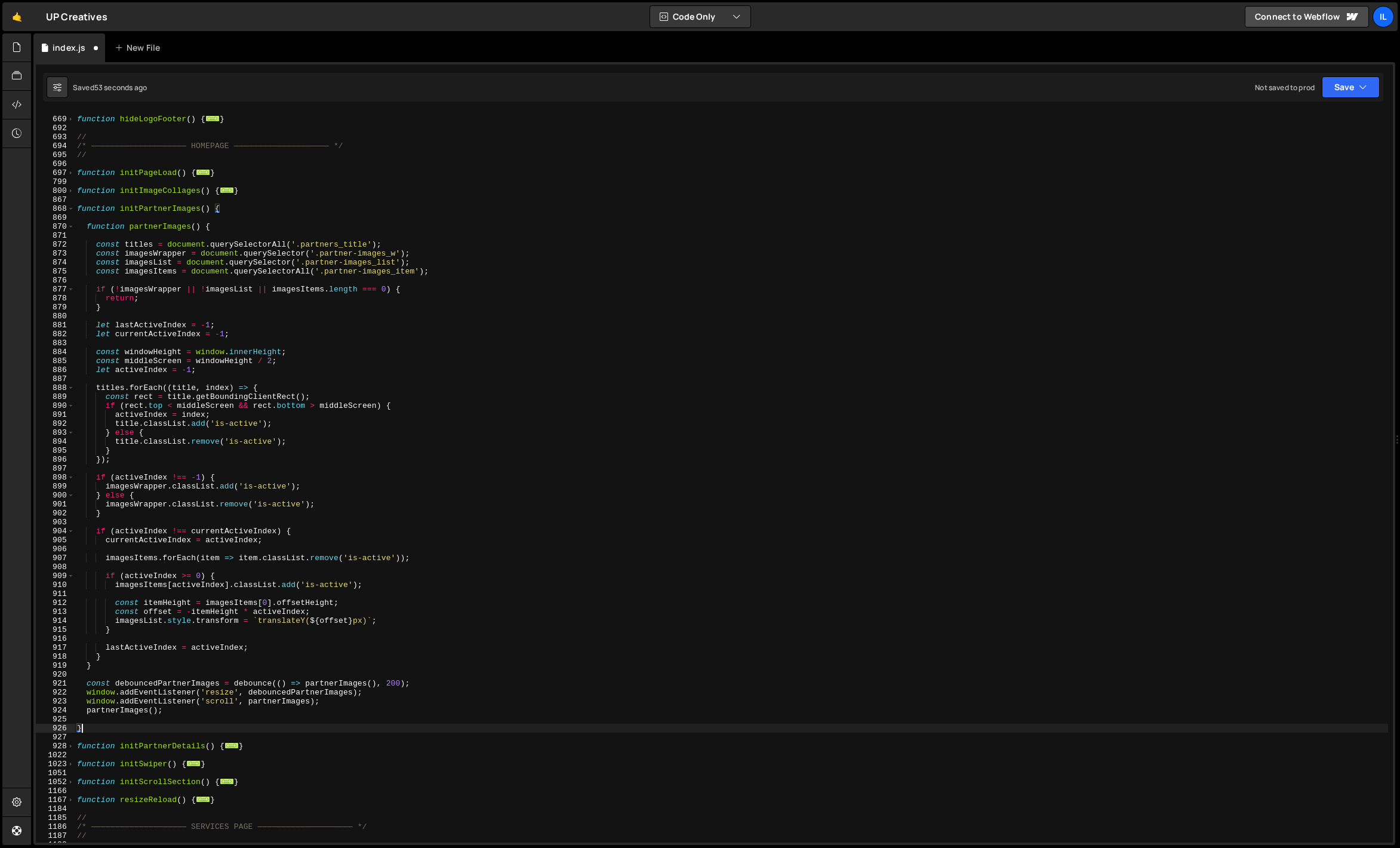
scroll to position [5979, 0]
